Goal: Information Seeking & Learning: Learn about a topic

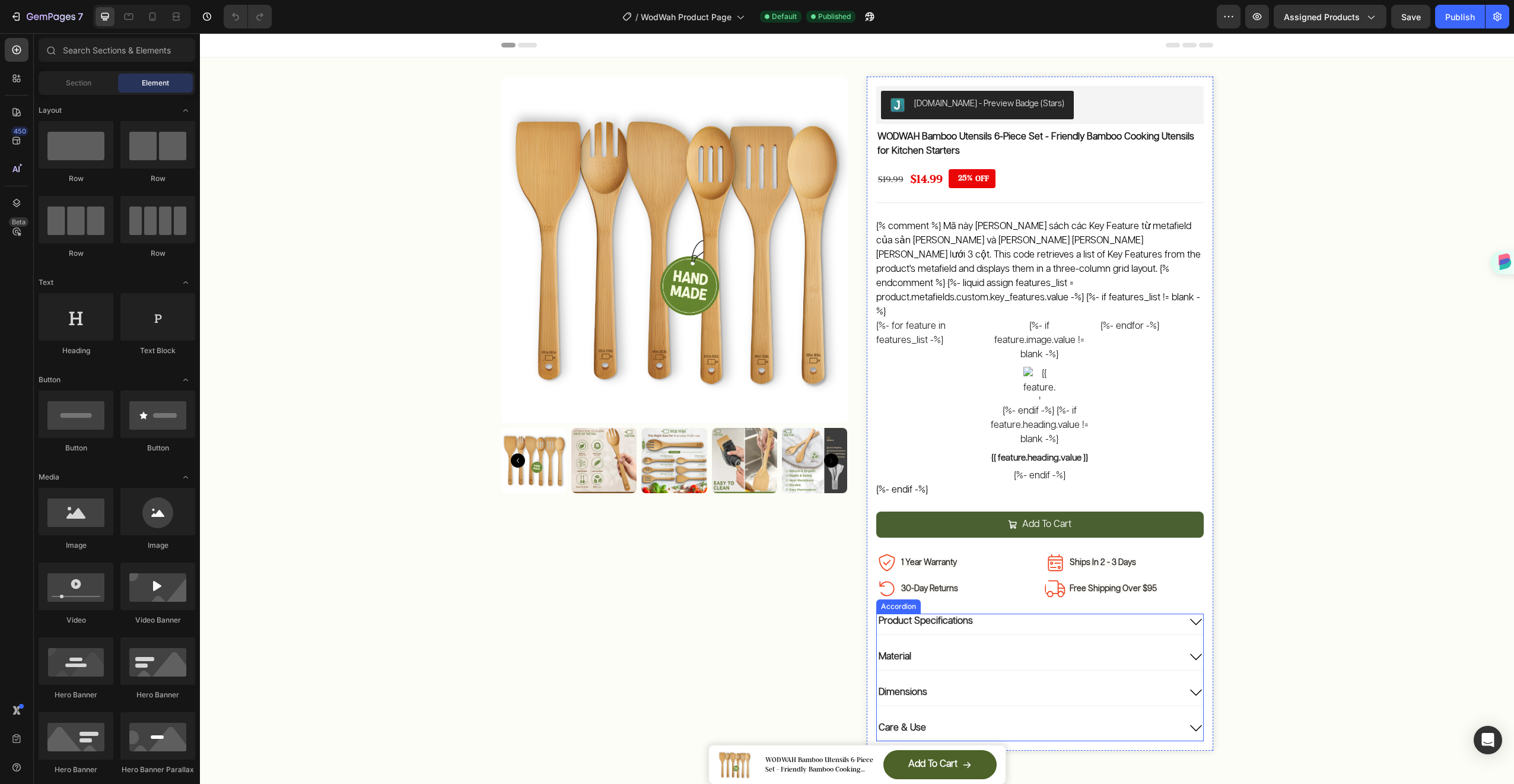
click at [1068, 614] on div "Product Specifications" at bounding box center [1028, 622] width 303 height 16
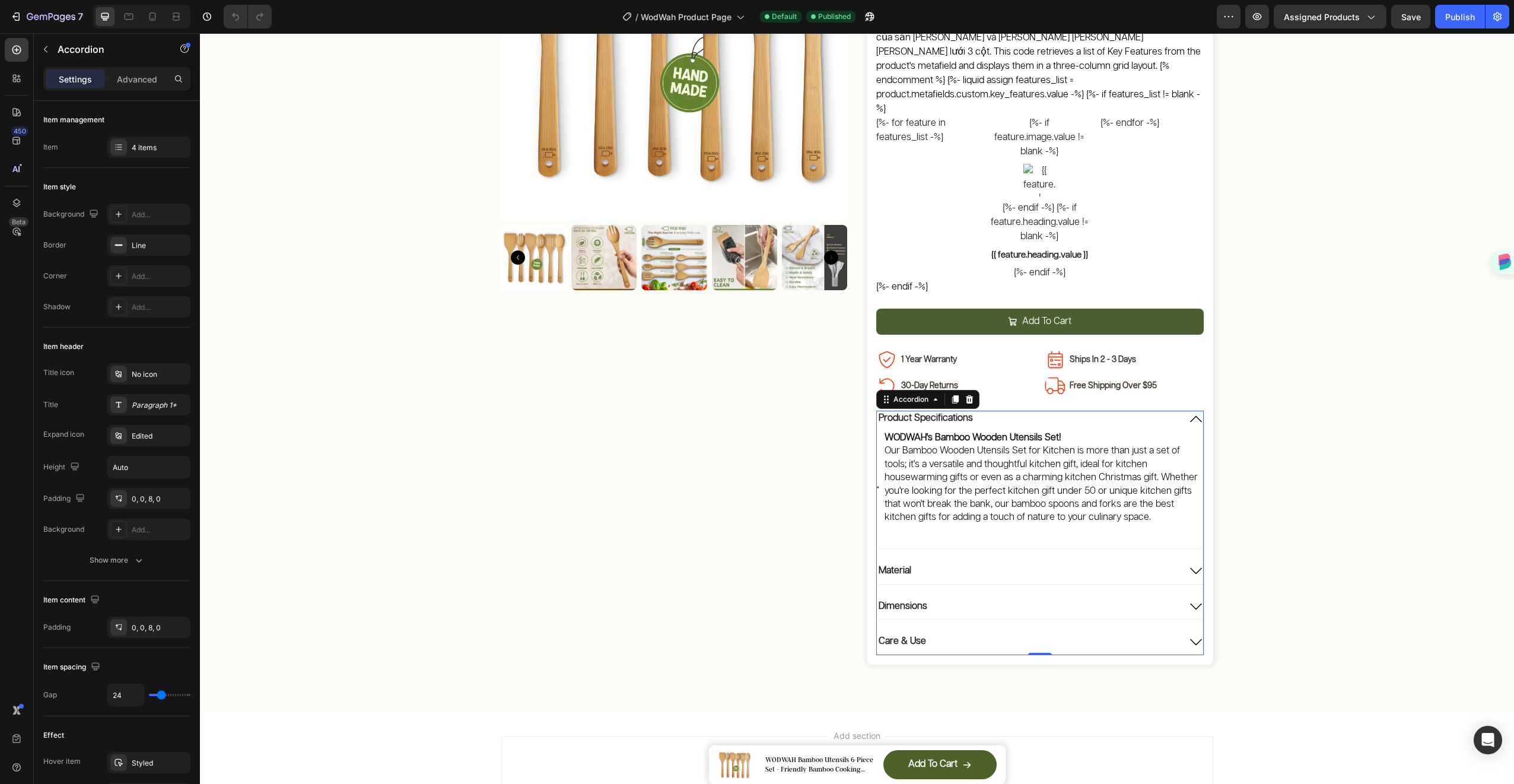
click at [1109, 563] on div "Material" at bounding box center [1040, 573] width 327 height 21
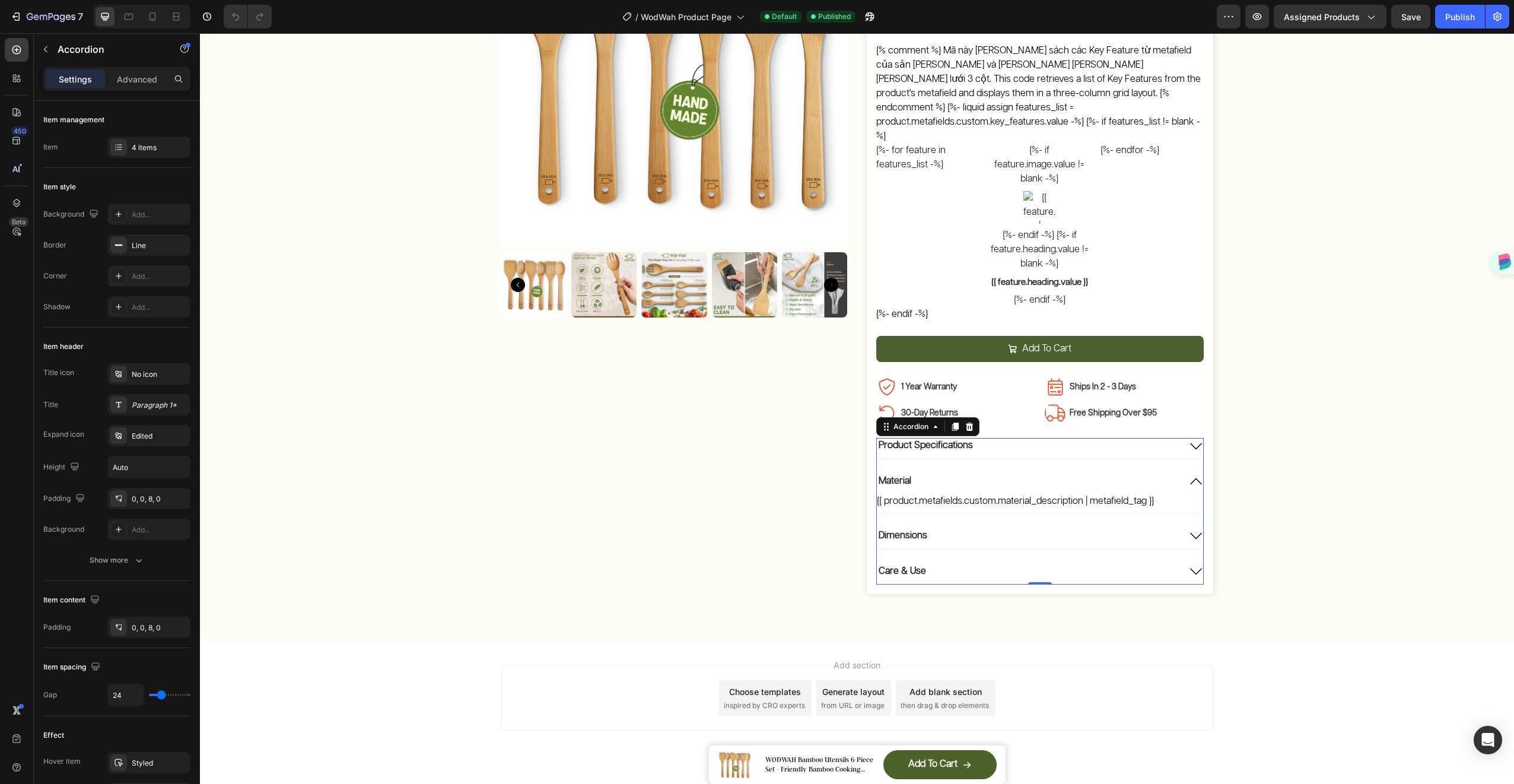
click at [1124, 528] on div "Dimensions" at bounding box center [1028, 536] width 303 height 16
click at [1113, 525] on div "Product Specifications Material Dimensions Image {{ product.metafields.custom.d…" at bounding box center [1040, 511] width 327 height 146
click at [1109, 564] on div "Care & Use" at bounding box center [1028, 572] width 303 height 16
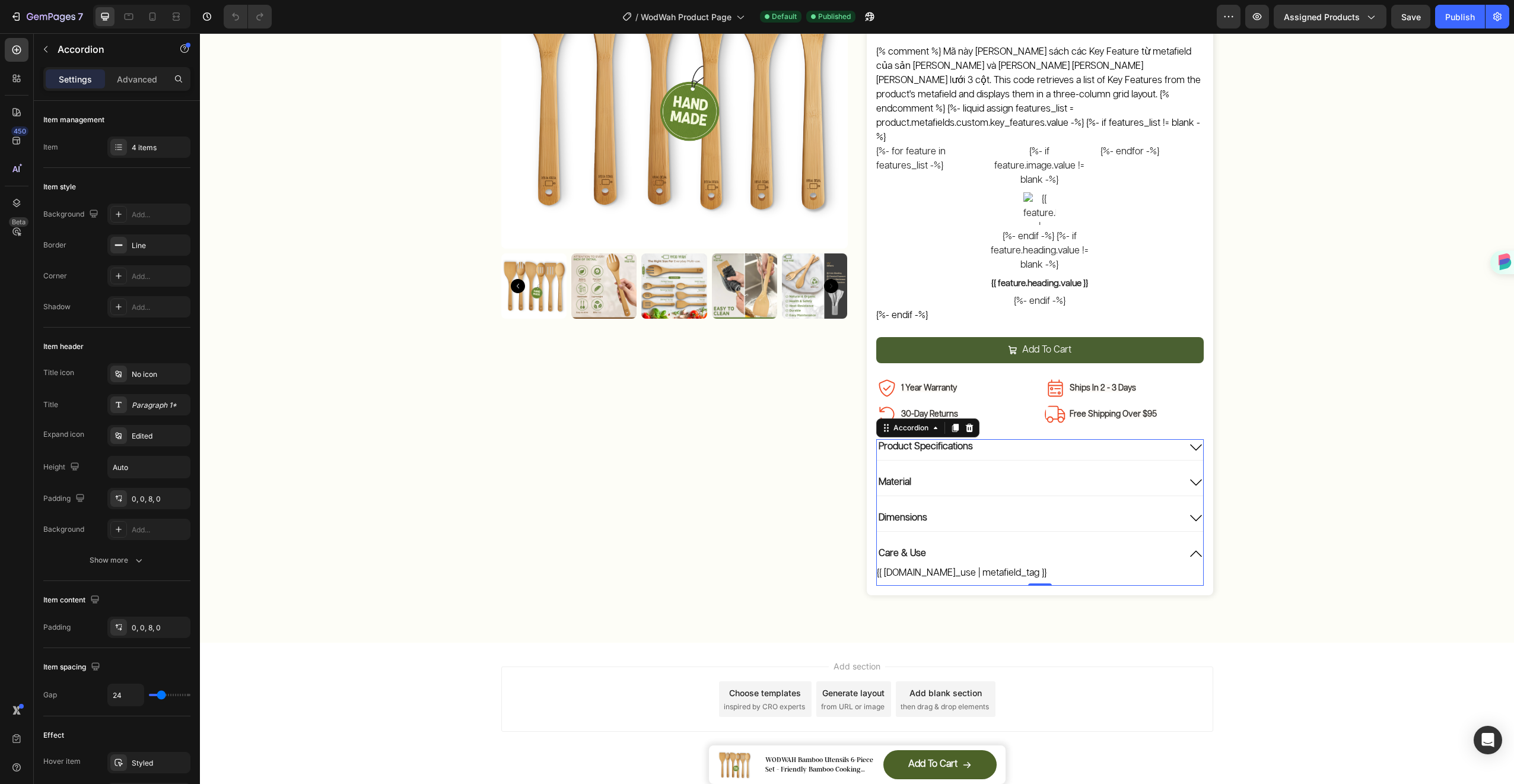
scroll to position [176, 0]
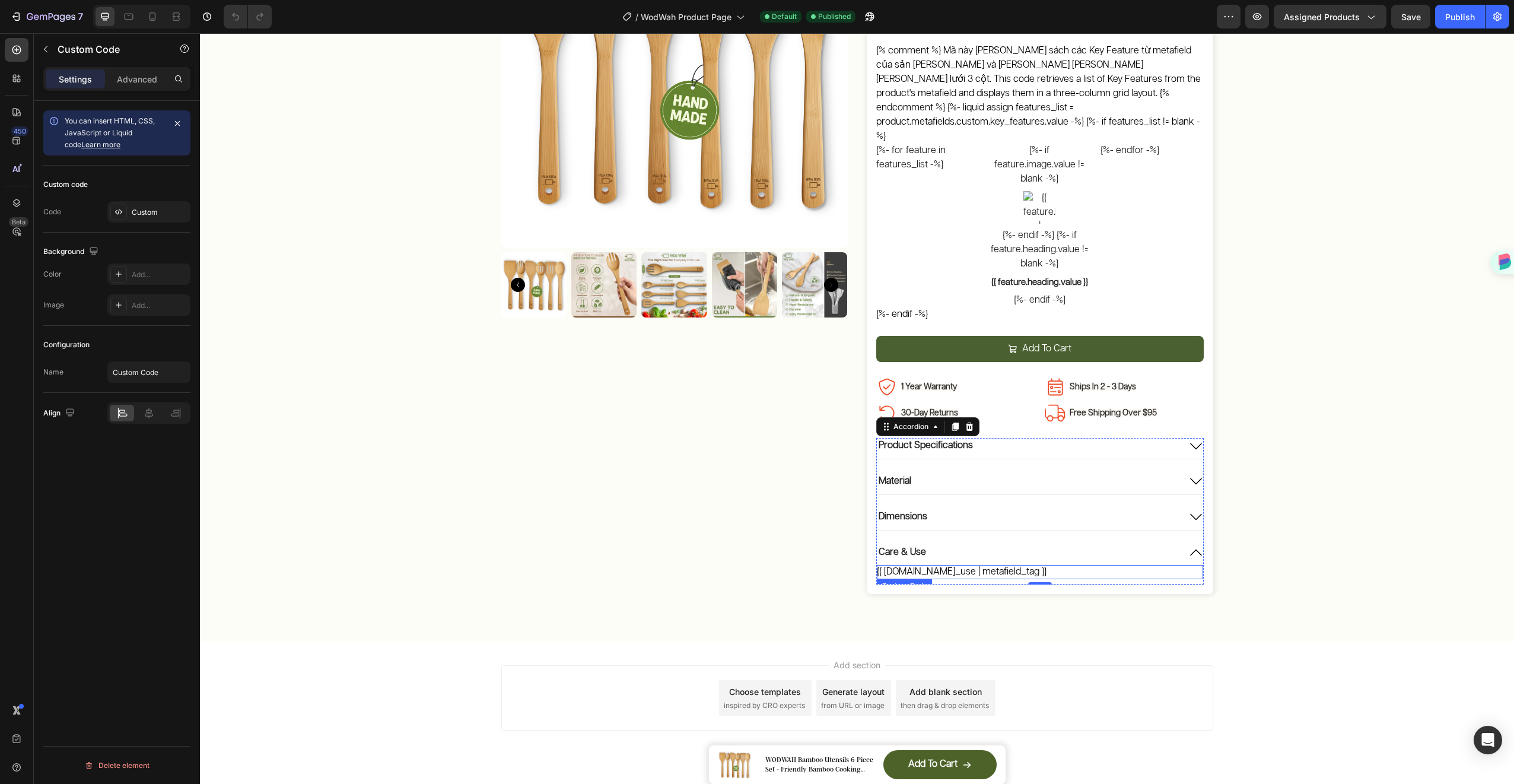
click at [1108, 565] on div "{{ [DOMAIN_NAME]_use | metafield_tag }}" at bounding box center [1040, 572] width 327 height 14
click at [1103, 565] on div "{{ [DOMAIN_NAME]_use | metafield_tag }}" at bounding box center [1040, 572] width 327 height 14
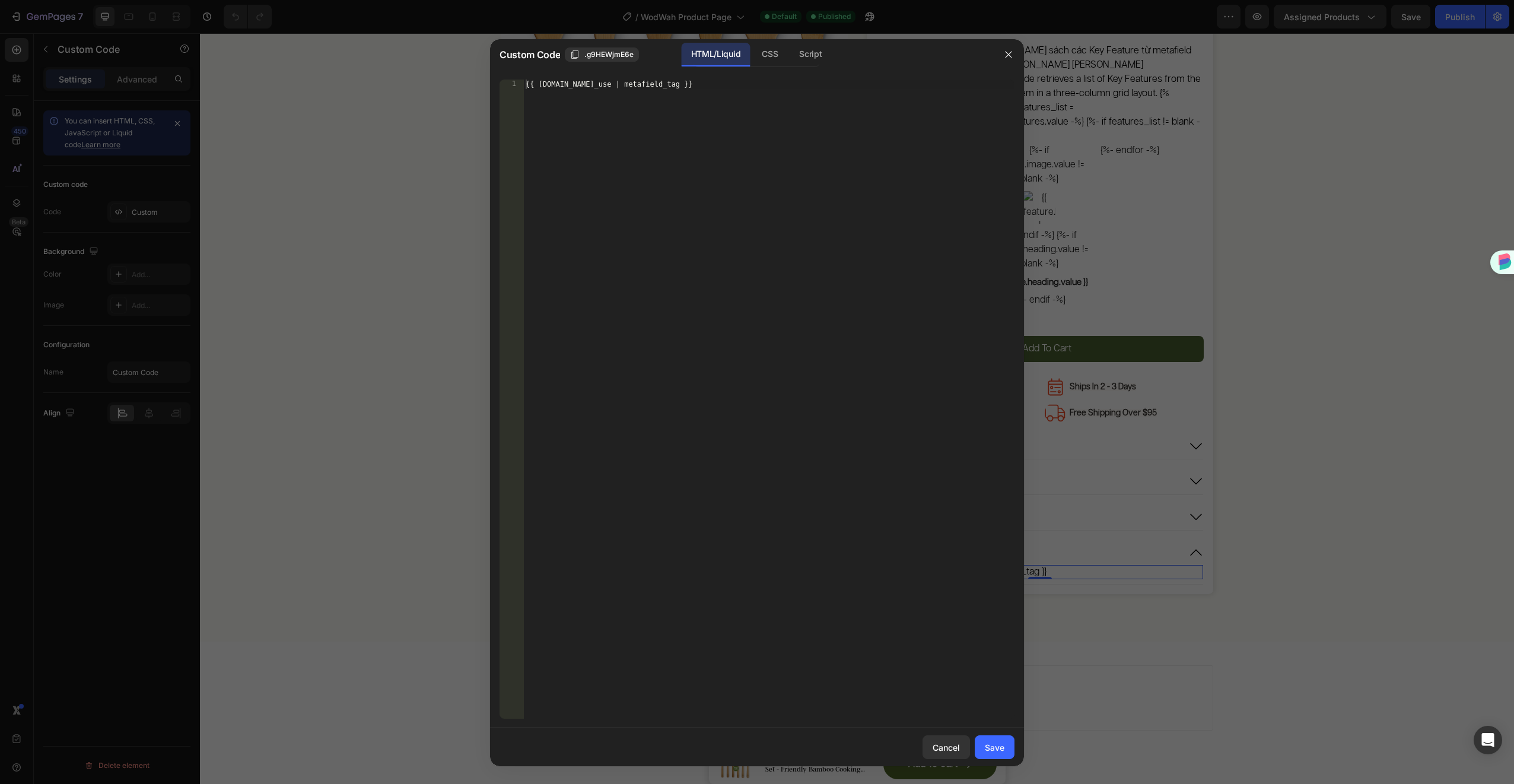
click at [1103, 543] on div at bounding box center [757, 392] width 1514 height 784
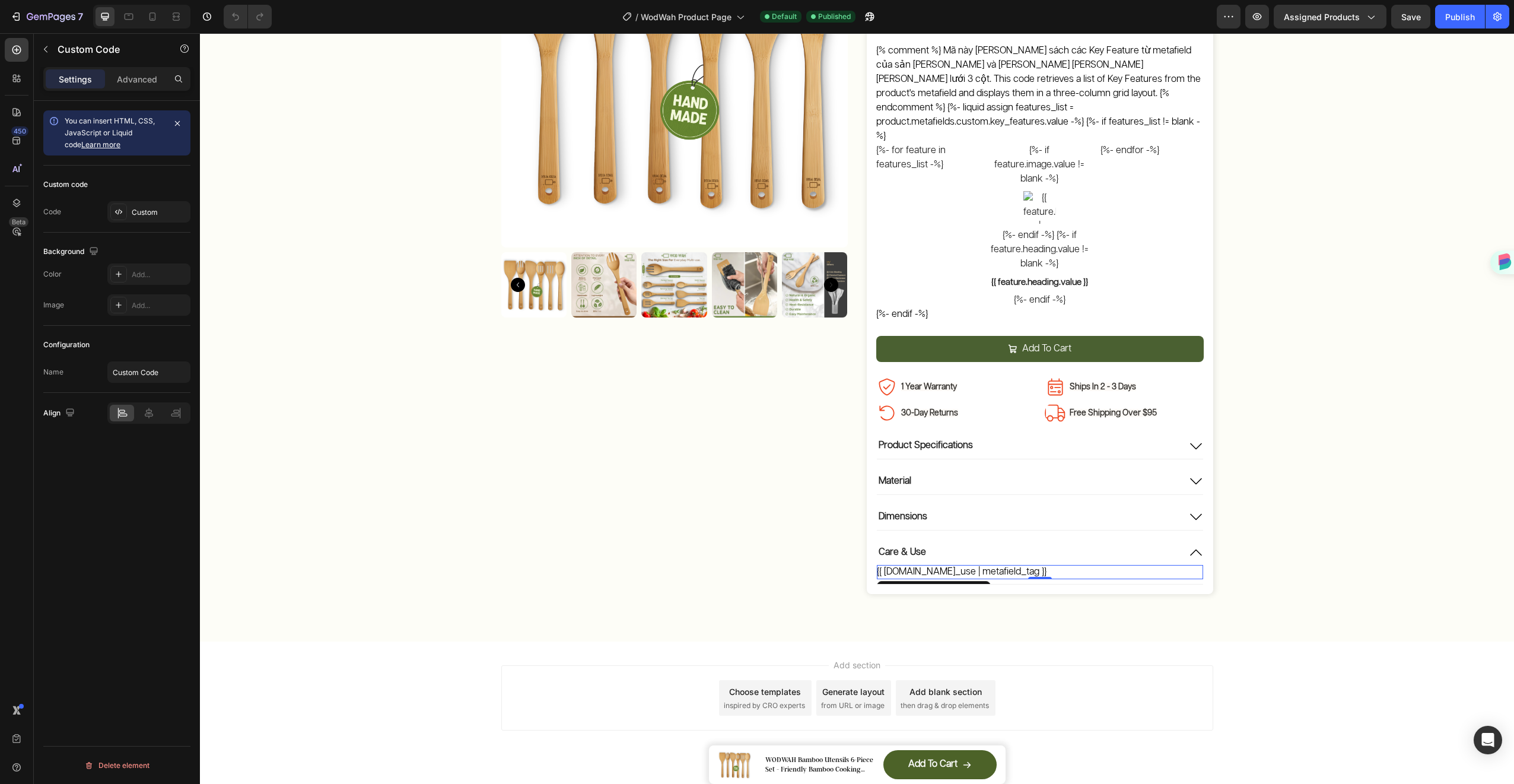
click at [1103, 565] on div "{{ [DOMAIN_NAME]_use | metafield_tag }}" at bounding box center [1040, 572] width 327 height 14
click at [1103, 565] on div "{{ [DOMAIN_NAME]_use | metafield_tag }}" at bounding box center [1040, 572] width 327 height 14
click at [1048, 565] on div "{{ [DOMAIN_NAME]_use | metafield_tag }}" at bounding box center [1040, 572] width 327 height 14
click at [1052, 565] on div "{{ [DOMAIN_NAME]_use | metafield_tag }}" at bounding box center [1040, 572] width 327 height 14
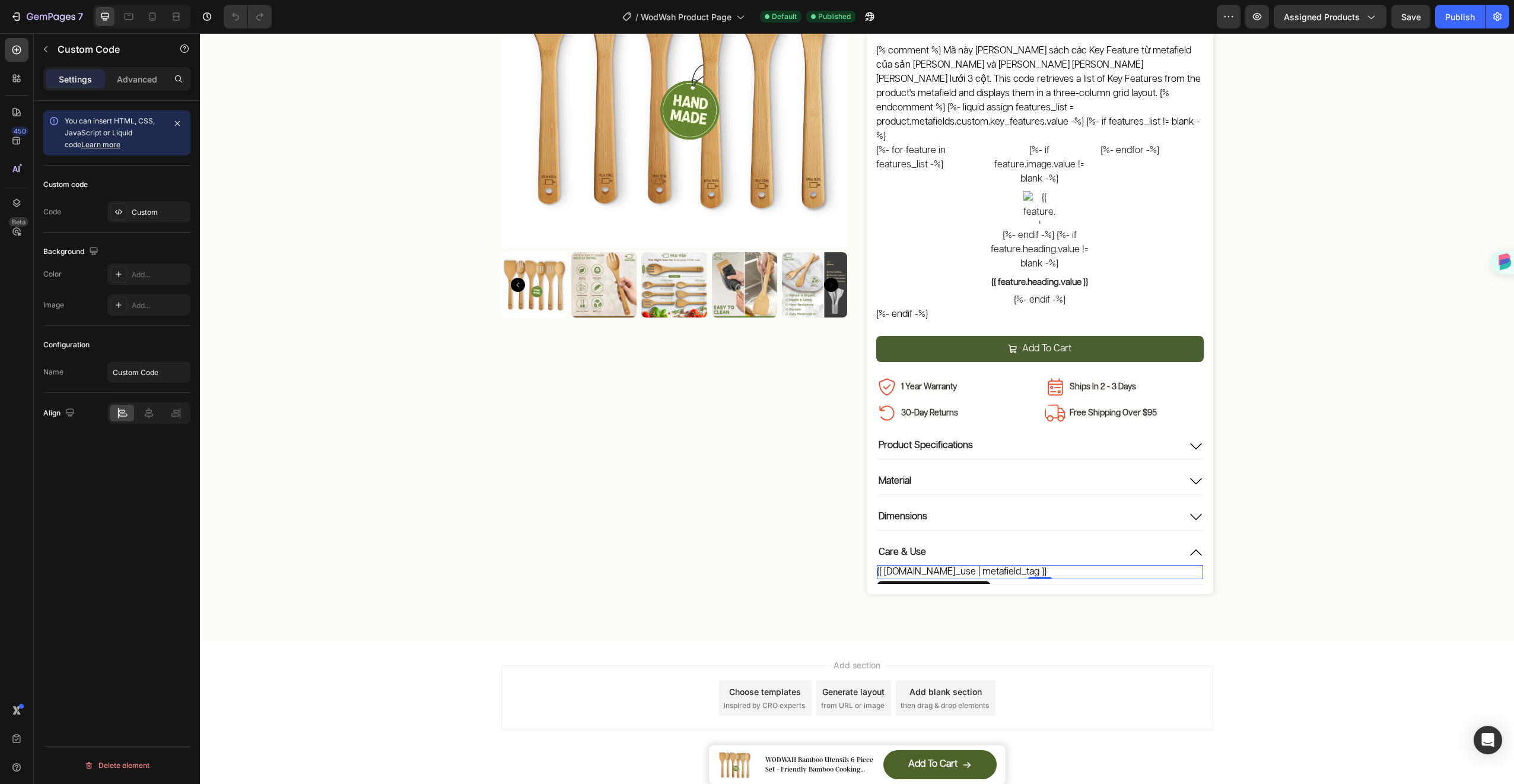
click at [1052, 565] on div "{{ [DOMAIN_NAME]_use | metafield_tag }}" at bounding box center [1040, 572] width 327 height 14
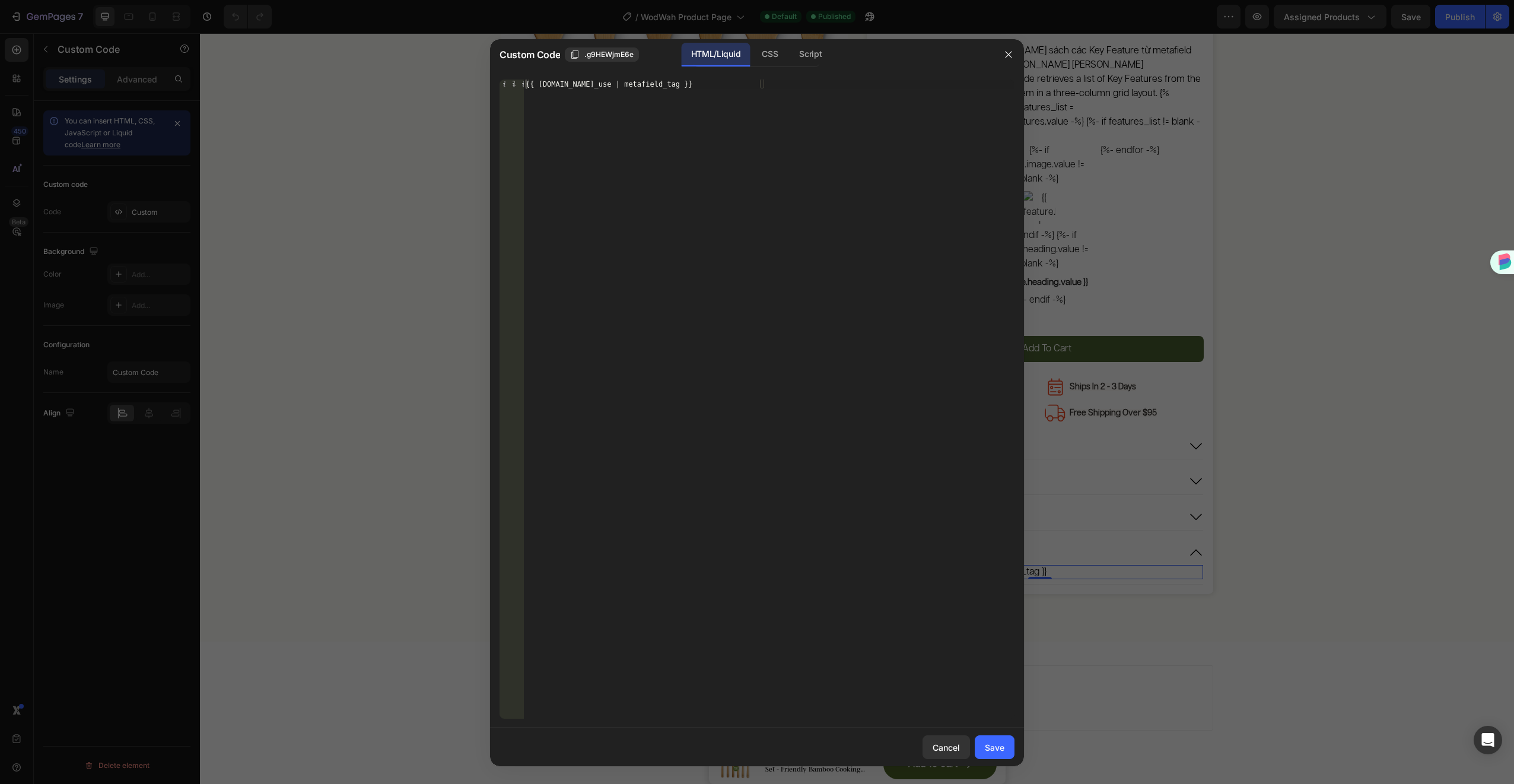
click at [1104, 476] on div at bounding box center [757, 392] width 1514 height 784
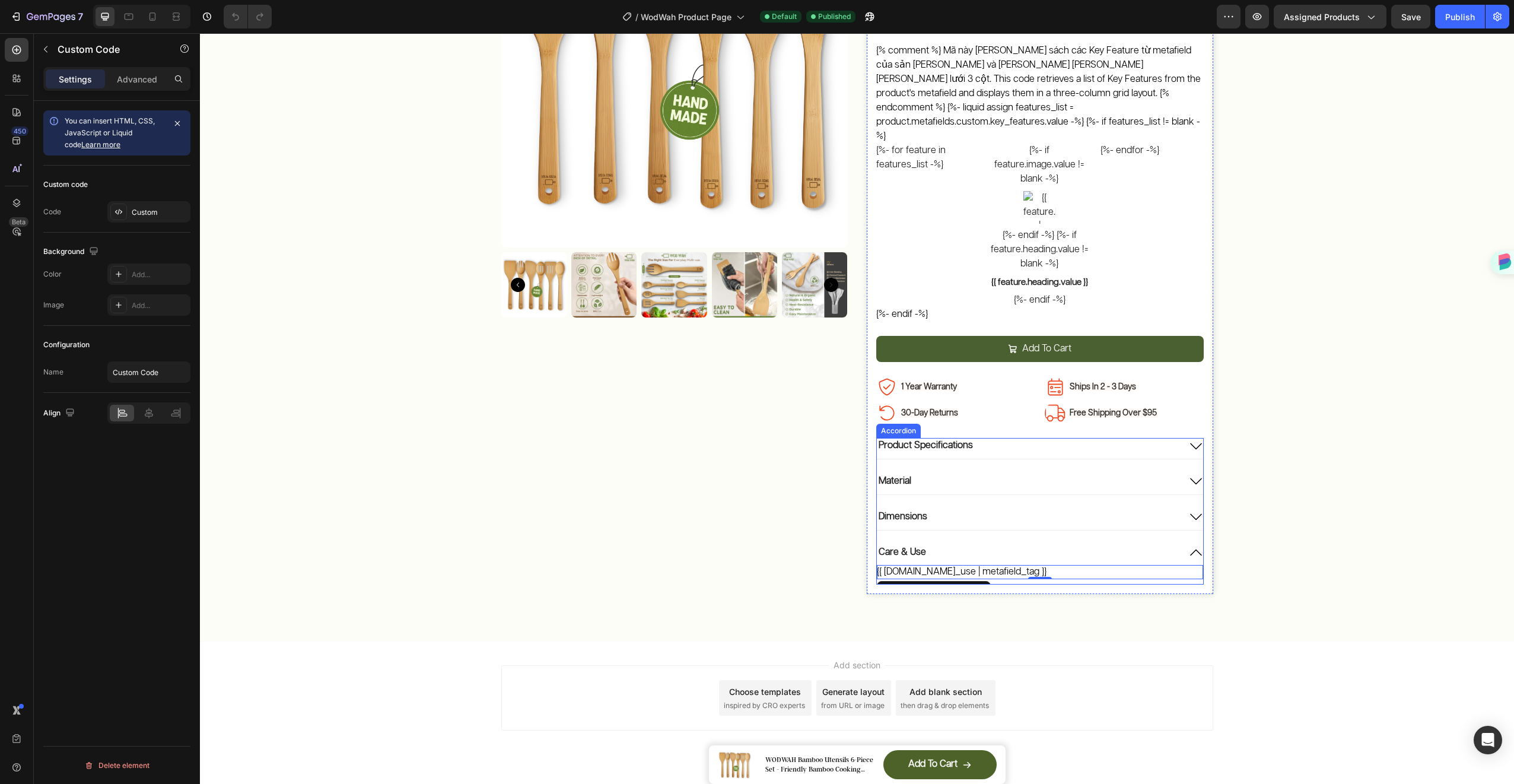
click at [1085, 510] on div "Product Specifications Material Dimensions Care & Use Image Lorem ipsum dolor s…" at bounding box center [1040, 511] width 327 height 146
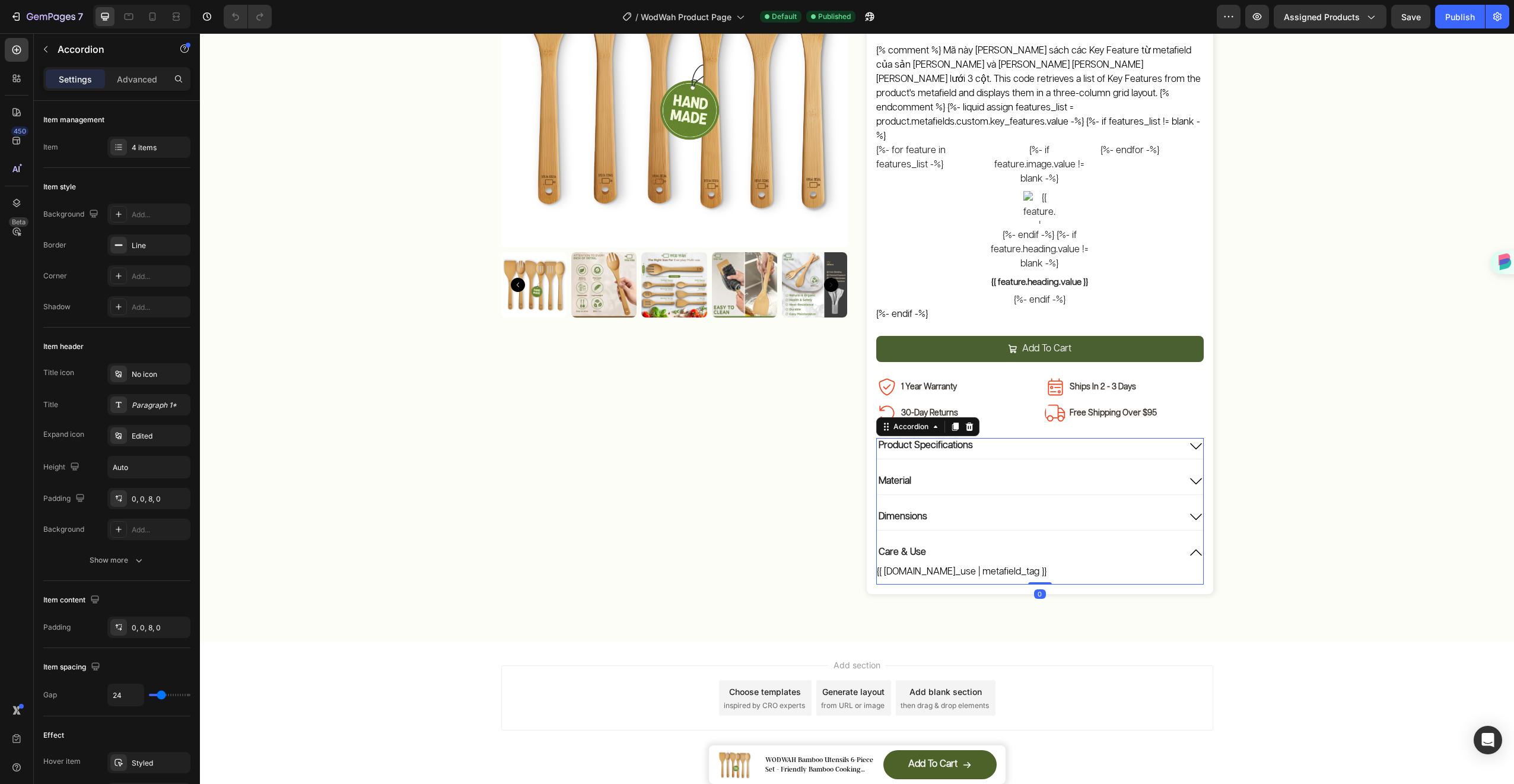
click at [1109, 475] on div "Product Specifications Material Dimensions Care & Use Image Lorem ipsum dolor s…" at bounding box center [1040, 511] width 327 height 146
click at [1105, 509] on div "Dimensions" at bounding box center [1028, 517] width 303 height 16
